Goal: Information Seeking & Learning: Compare options

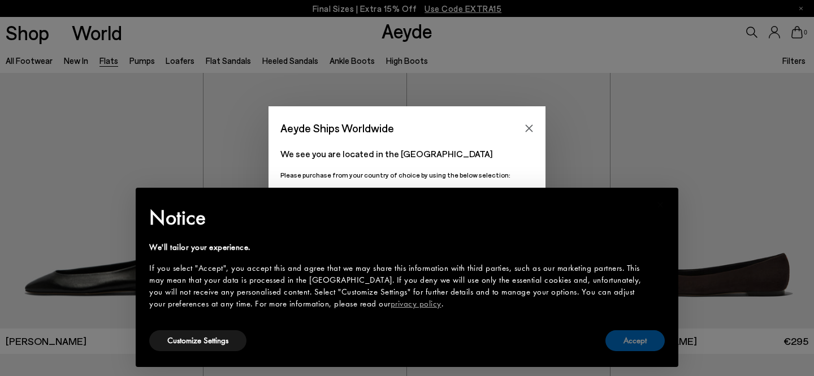
click at [631, 347] on button "Accept" at bounding box center [634, 340] width 59 height 21
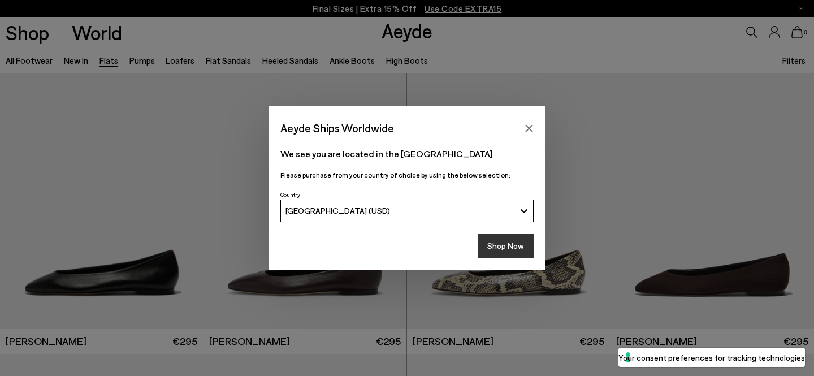
click at [517, 243] on button "Shop Now" at bounding box center [506, 246] width 56 height 24
click at [530, 128] on icon "Close" at bounding box center [528, 128] width 9 height 9
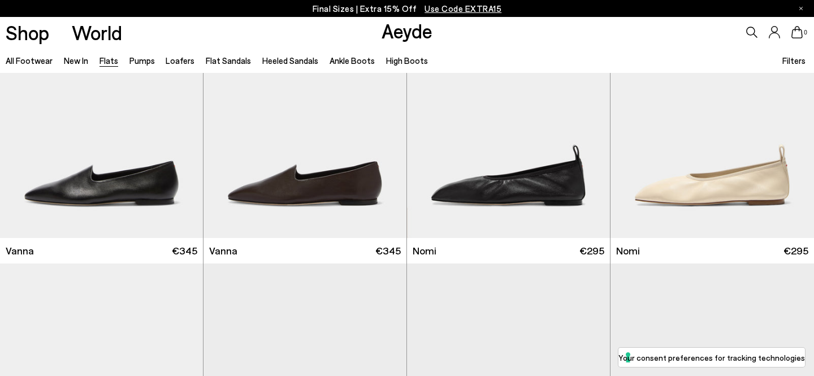
scroll to position [416, 0]
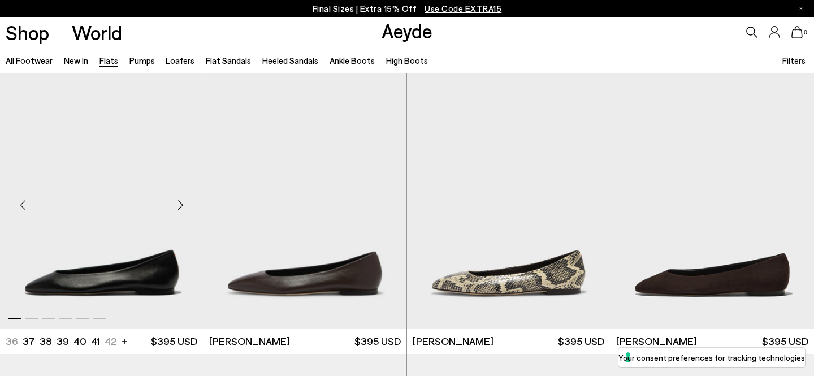
click at [180, 206] on div "Next slide" at bounding box center [180, 205] width 34 height 34
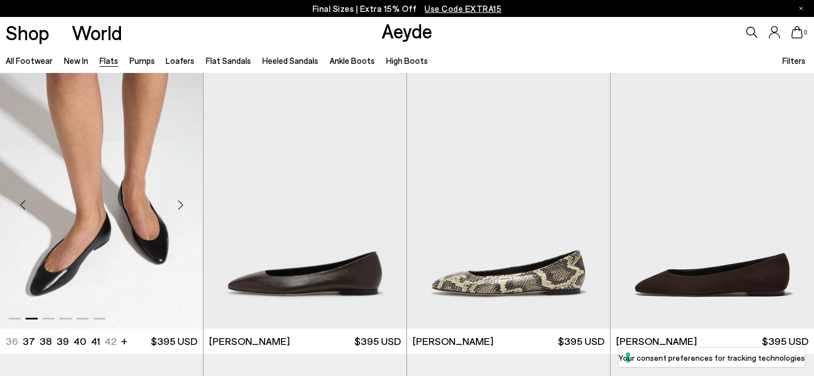
click at [180, 206] on div "Next slide" at bounding box center [180, 205] width 34 height 34
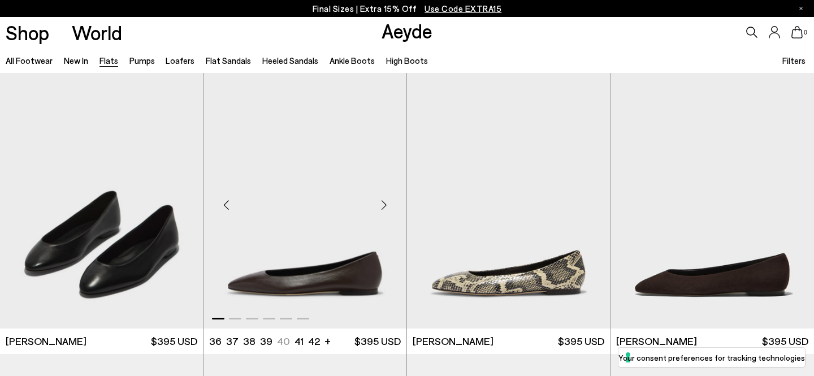
click at [390, 201] on div "Next slide" at bounding box center [384, 205] width 34 height 34
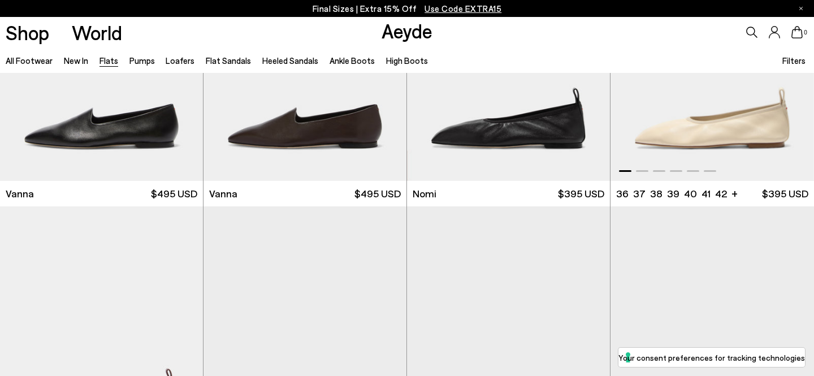
scroll to position [355, 0]
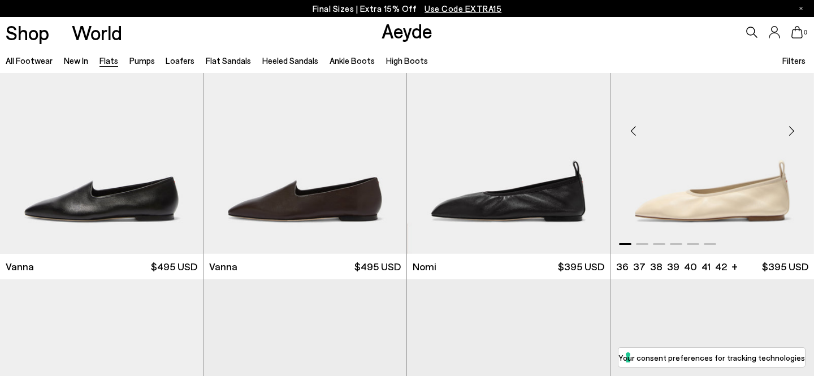
click at [793, 128] on div "Next slide" at bounding box center [791, 131] width 34 height 34
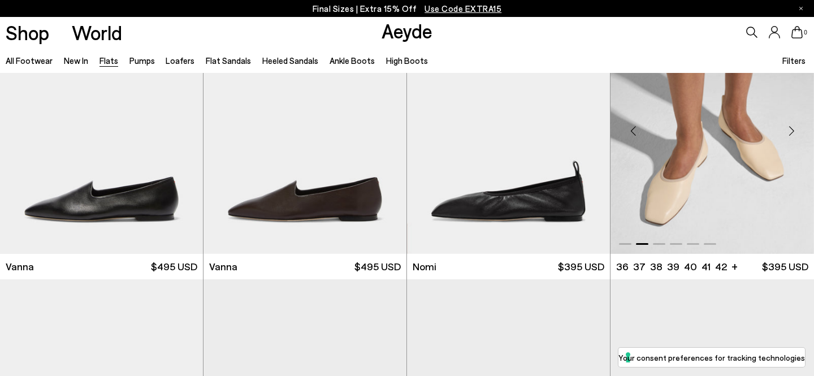
click at [793, 128] on div "Next slide" at bounding box center [791, 131] width 34 height 34
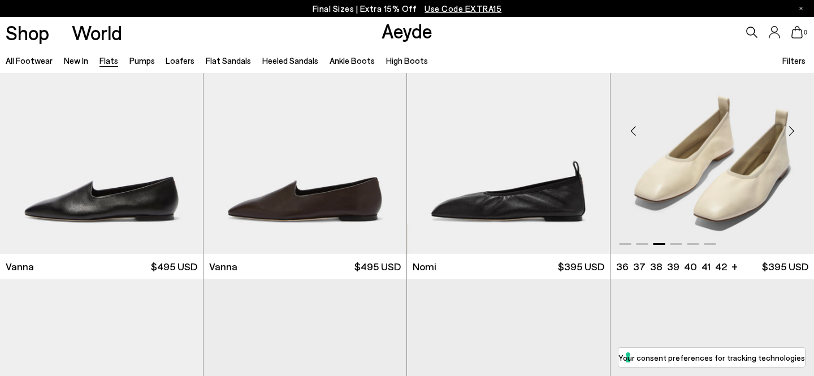
click at [793, 128] on div "Next slide" at bounding box center [791, 131] width 34 height 34
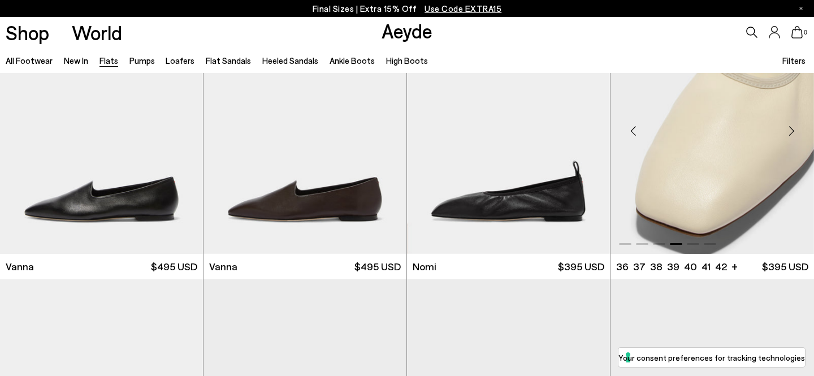
click at [793, 128] on div "Next slide" at bounding box center [791, 131] width 34 height 34
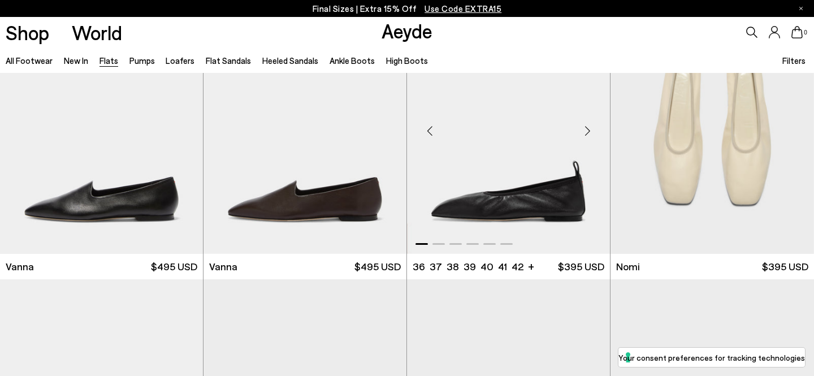
click at [588, 135] on div "Next slide" at bounding box center [587, 131] width 34 height 34
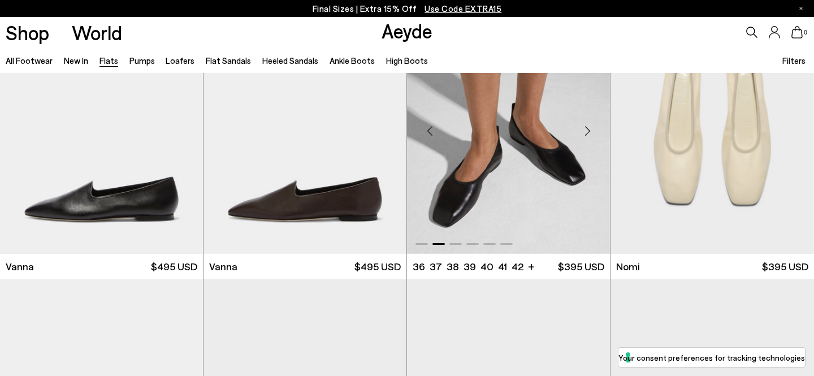
click at [588, 135] on div "Next slide" at bounding box center [587, 131] width 34 height 34
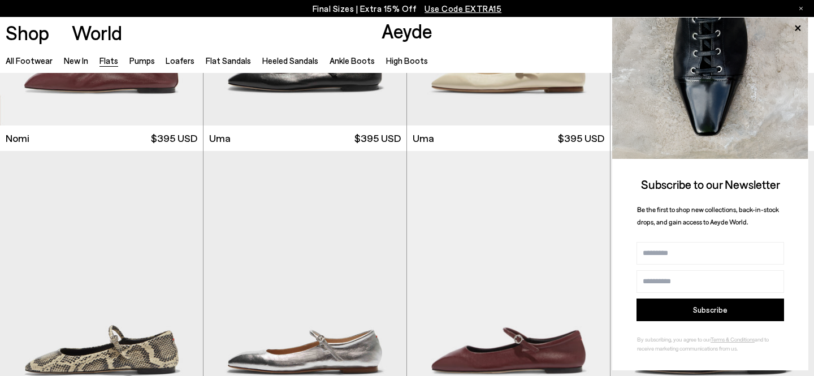
scroll to position [984, 0]
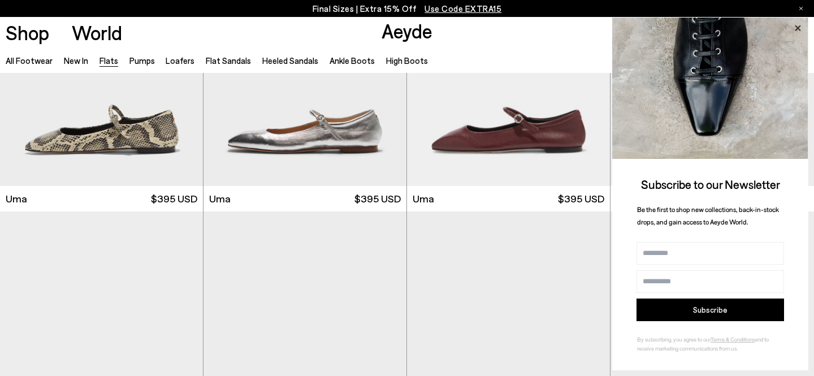
click at [794, 27] on icon at bounding box center [797, 28] width 15 height 15
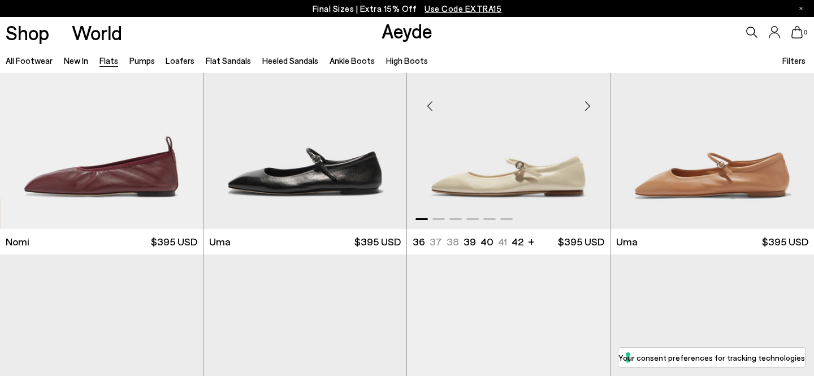
scroll to position [658, 0]
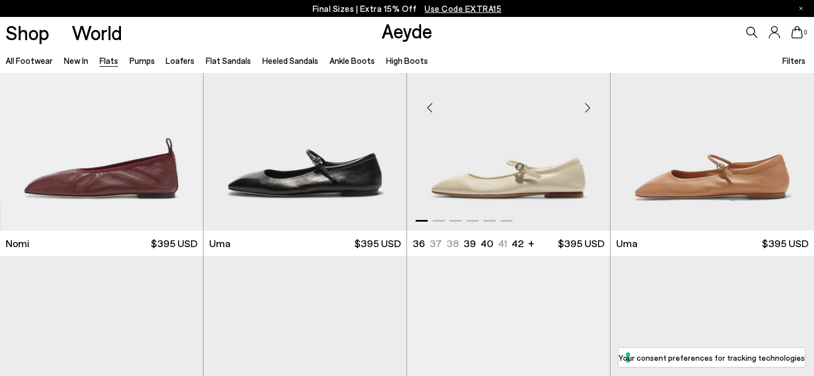
click at [588, 108] on div "Next slide" at bounding box center [587, 108] width 34 height 34
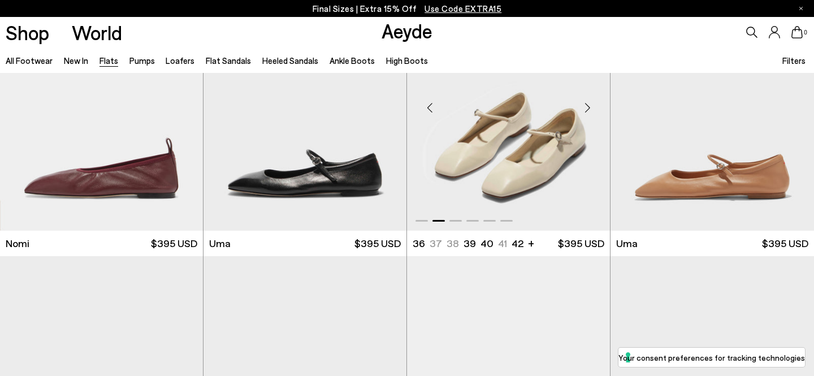
click at [588, 108] on div "Next slide" at bounding box center [587, 108] width 34 height 34
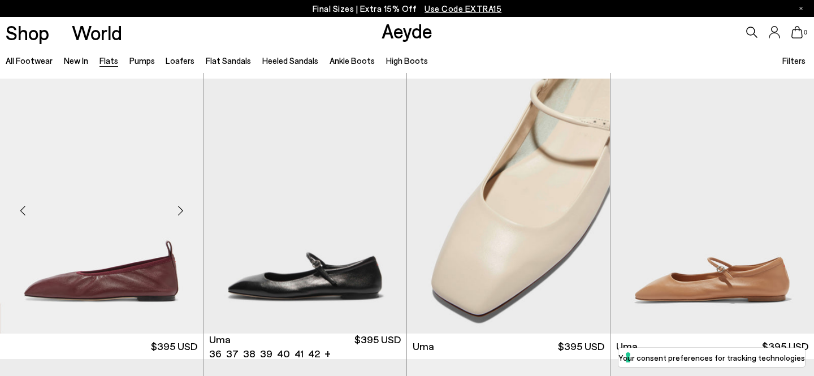
scroll to position [499, 0]
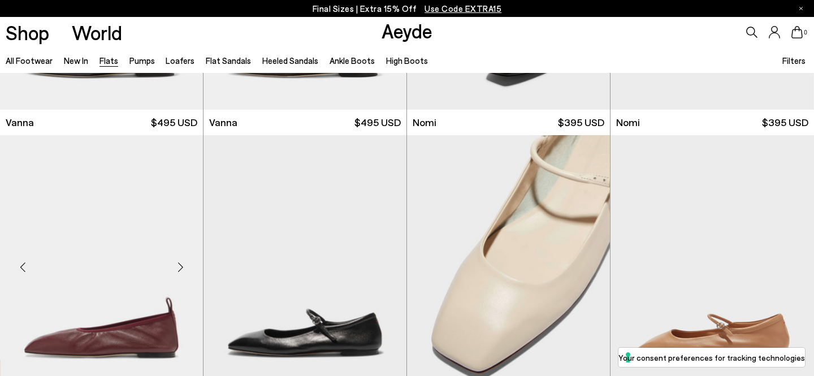
click at [176, 262] on div "Next slide" at bounding box center [180, 267] width 34 height 34
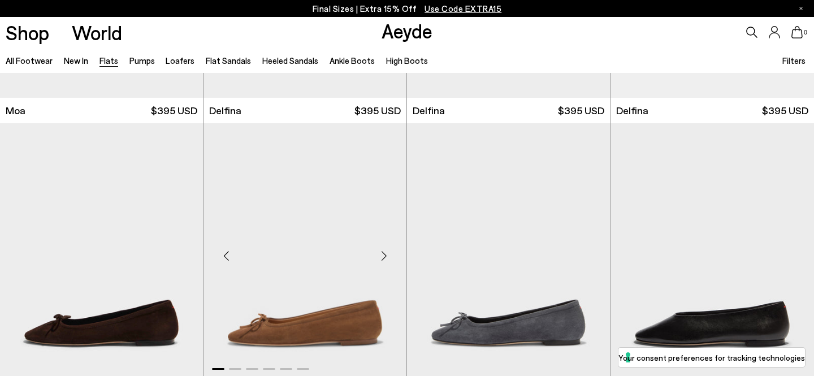
scroll to position [2264, 0]
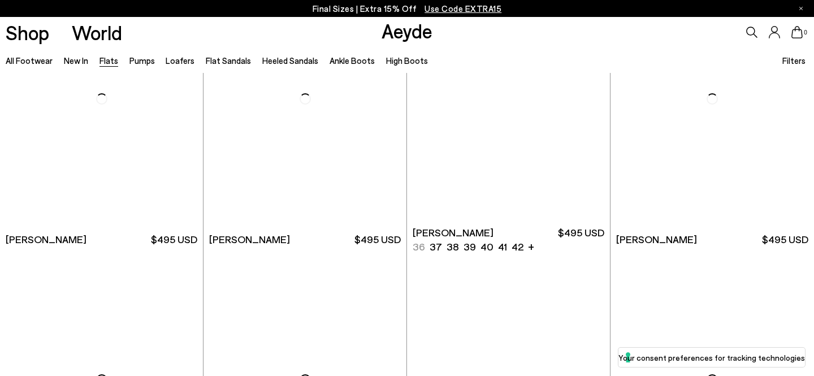
scroll to position [5367, 0]
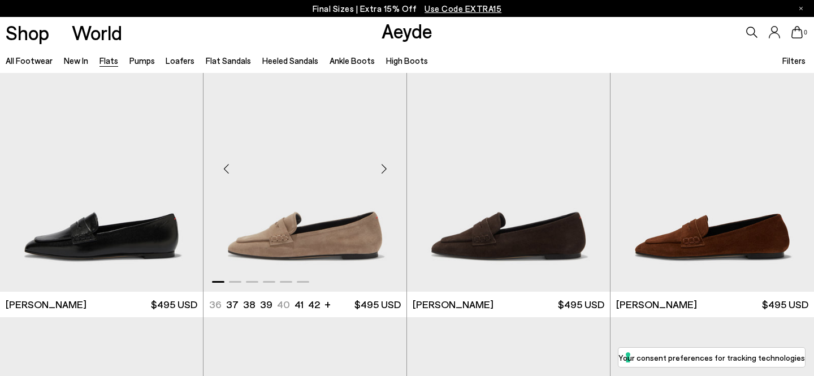
click at [388, 166] on div "Next slide" at bounding box center [384, 168] width 34 height 34
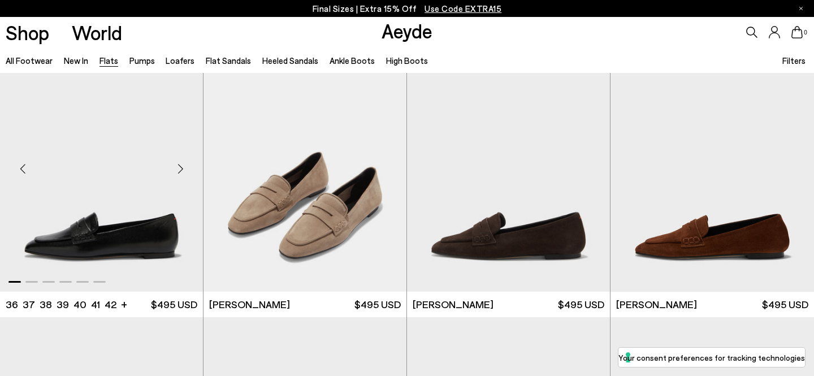
click at [185, 166] on div "Next slide" at bounding box center [180, 168] width 34 height 34
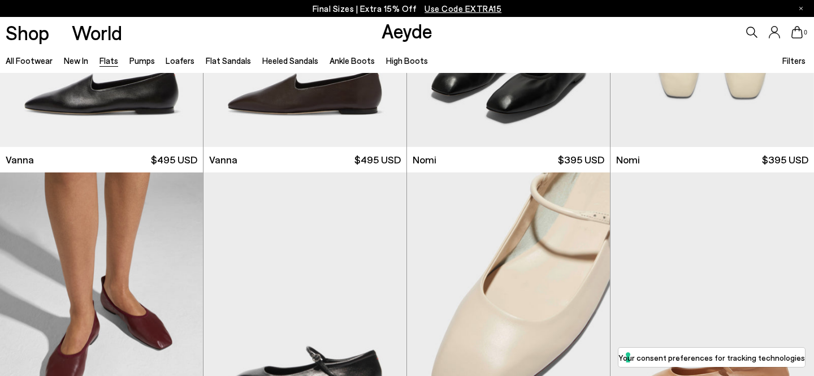
scroll to position [0, 0]
